Goal: Information Seeking & Learning: Learn about a topic

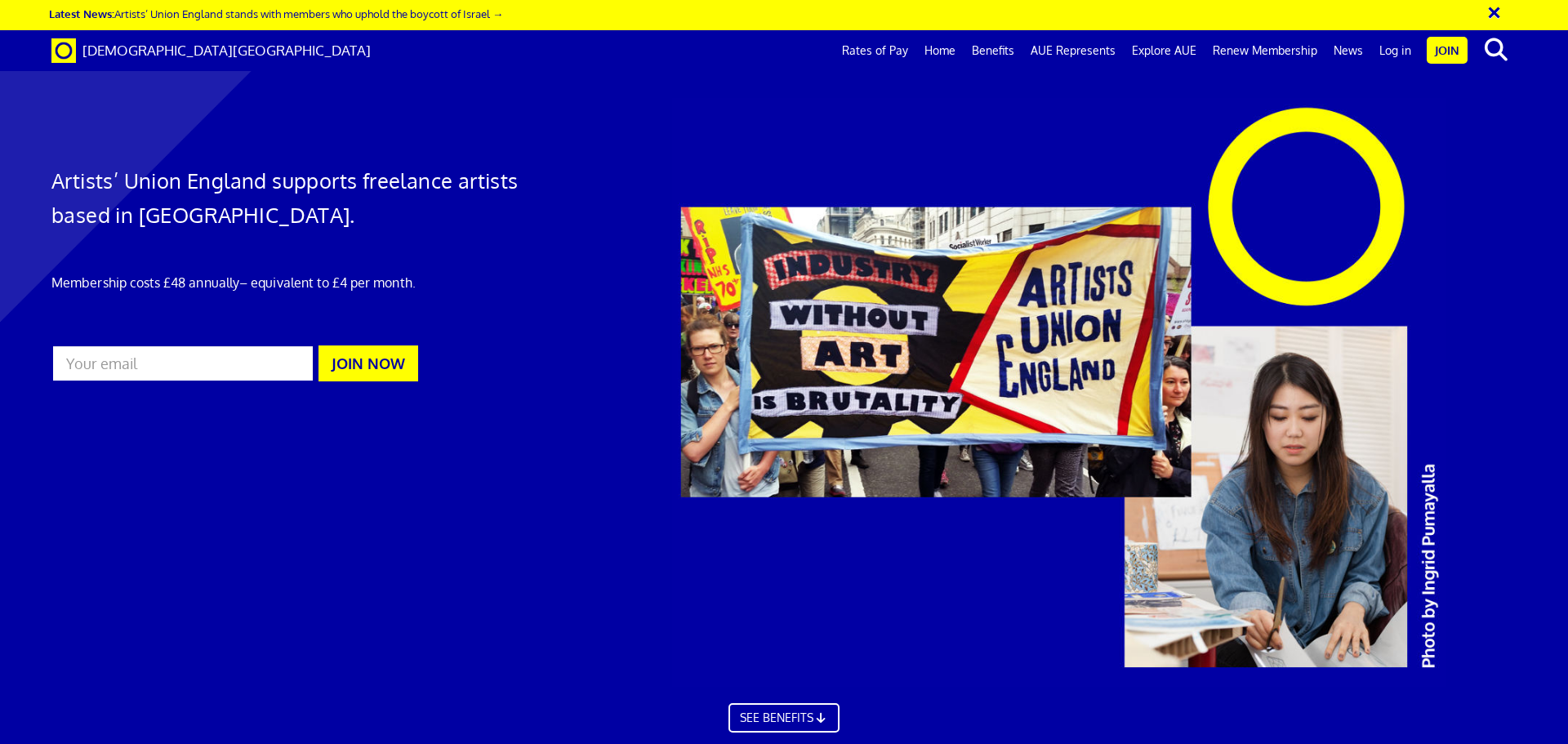
scroll to position [0, 26]
click at [999, 51] on link "Benefits" at bounding box center [993, 51] width 59 height 41
click at [943, 56] on link "Home" at bounding box center [940, 51] width 47 height 41
click at [886, 49] on link "Rates of Pay" at bounding box center [875, 51] width 82 height 41
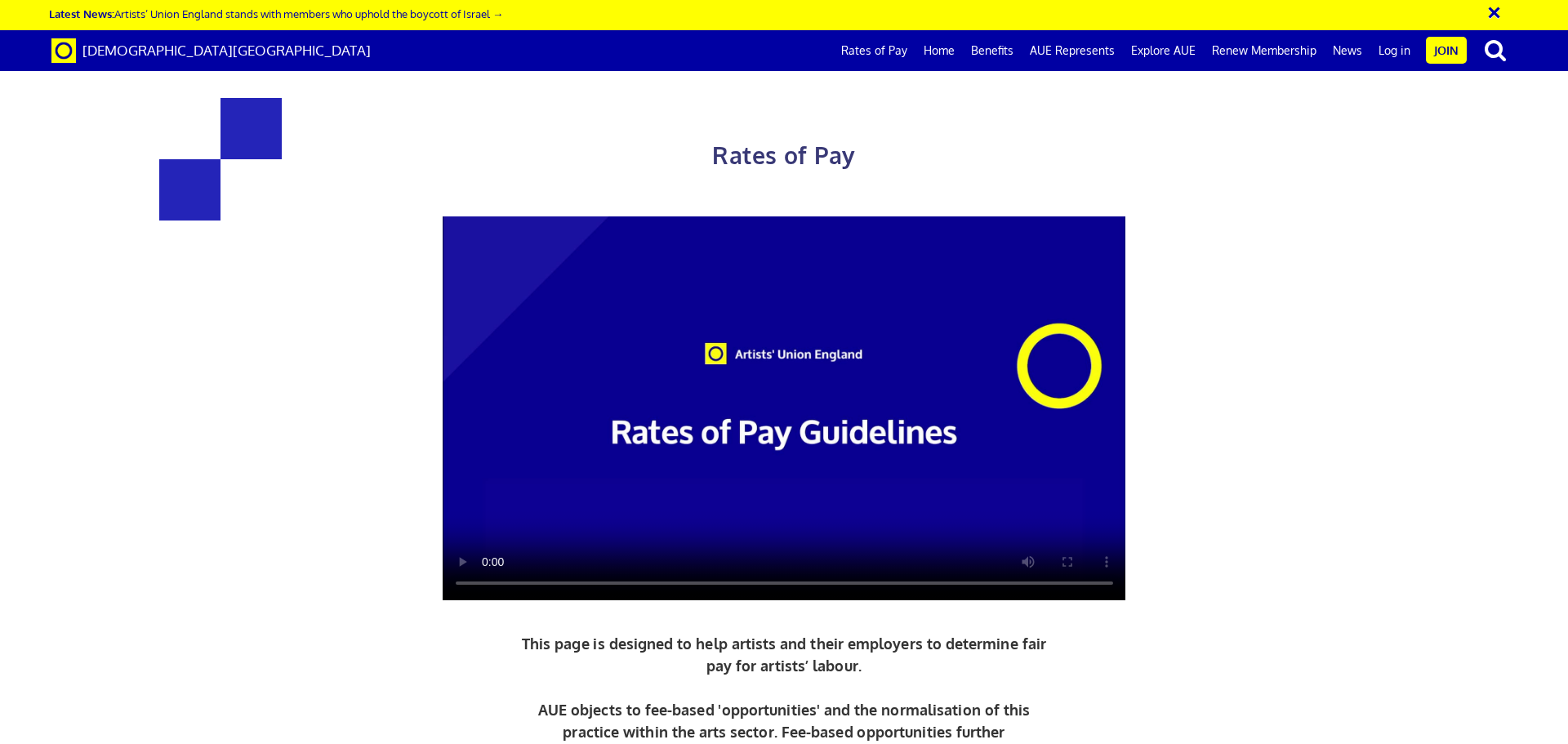
click at [776, 366] on video at bounding box center [784, 408] width 683 height 385
